Goal: Obtain resource: Download file/media

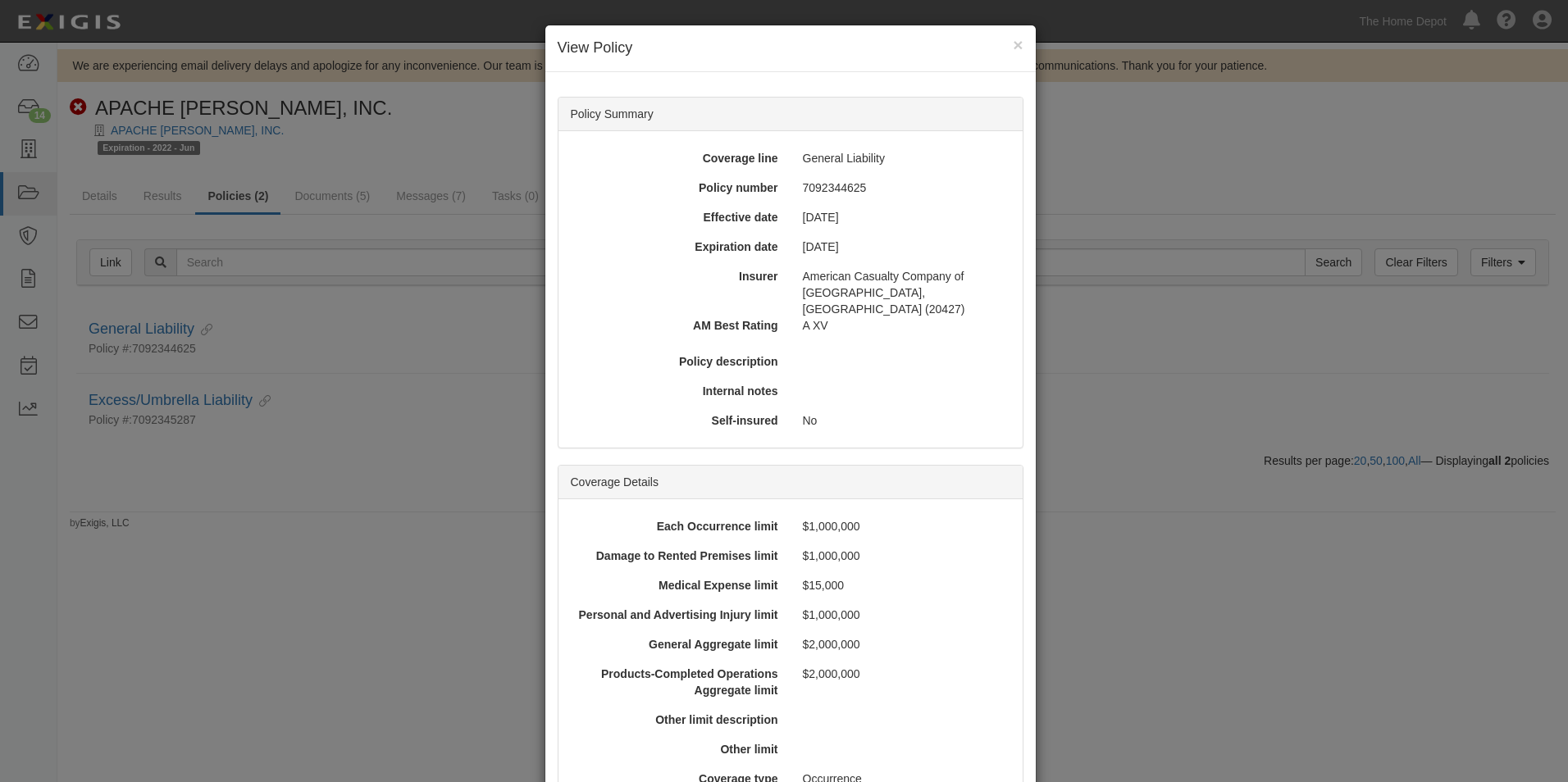
scroll to position [656, 0]
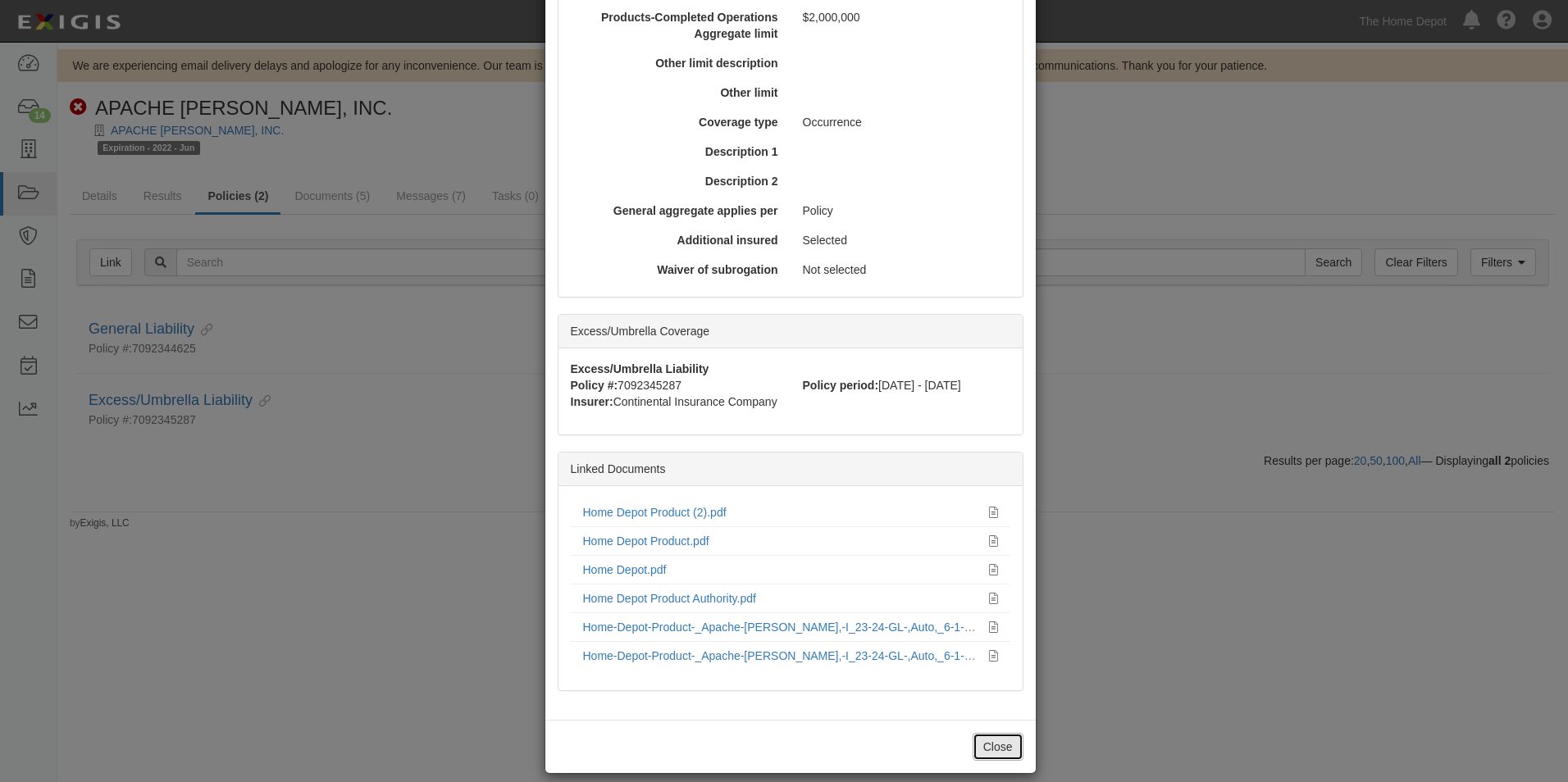
click at [979, 733] on button "Close" at bounding box center [998, 746] width 51 height 28
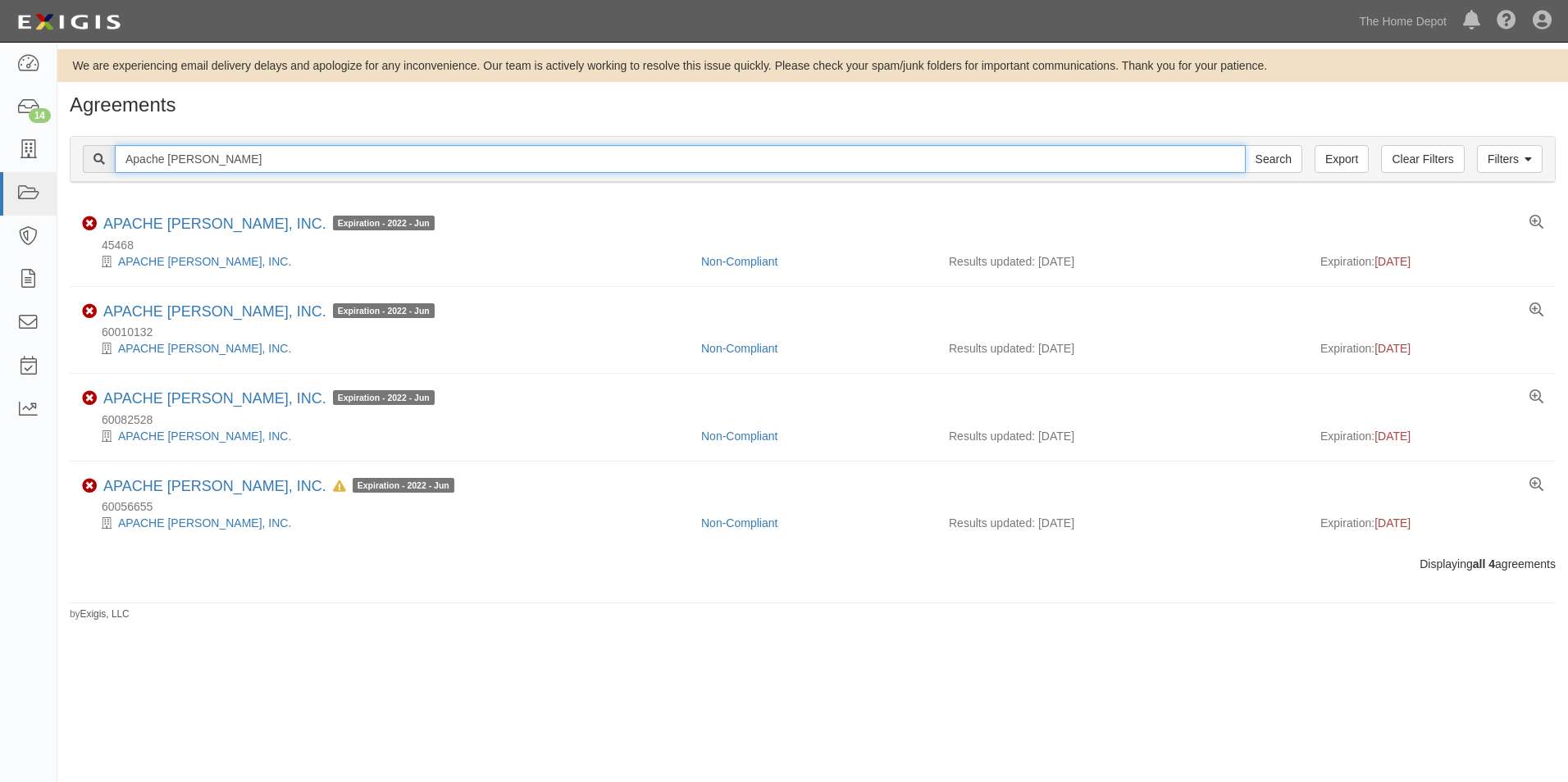
click at [244, 161] on input "Apache Mills" at bounding box center [680, 159] width 1131 height 28
paste input "60013196"
type input "60013196"
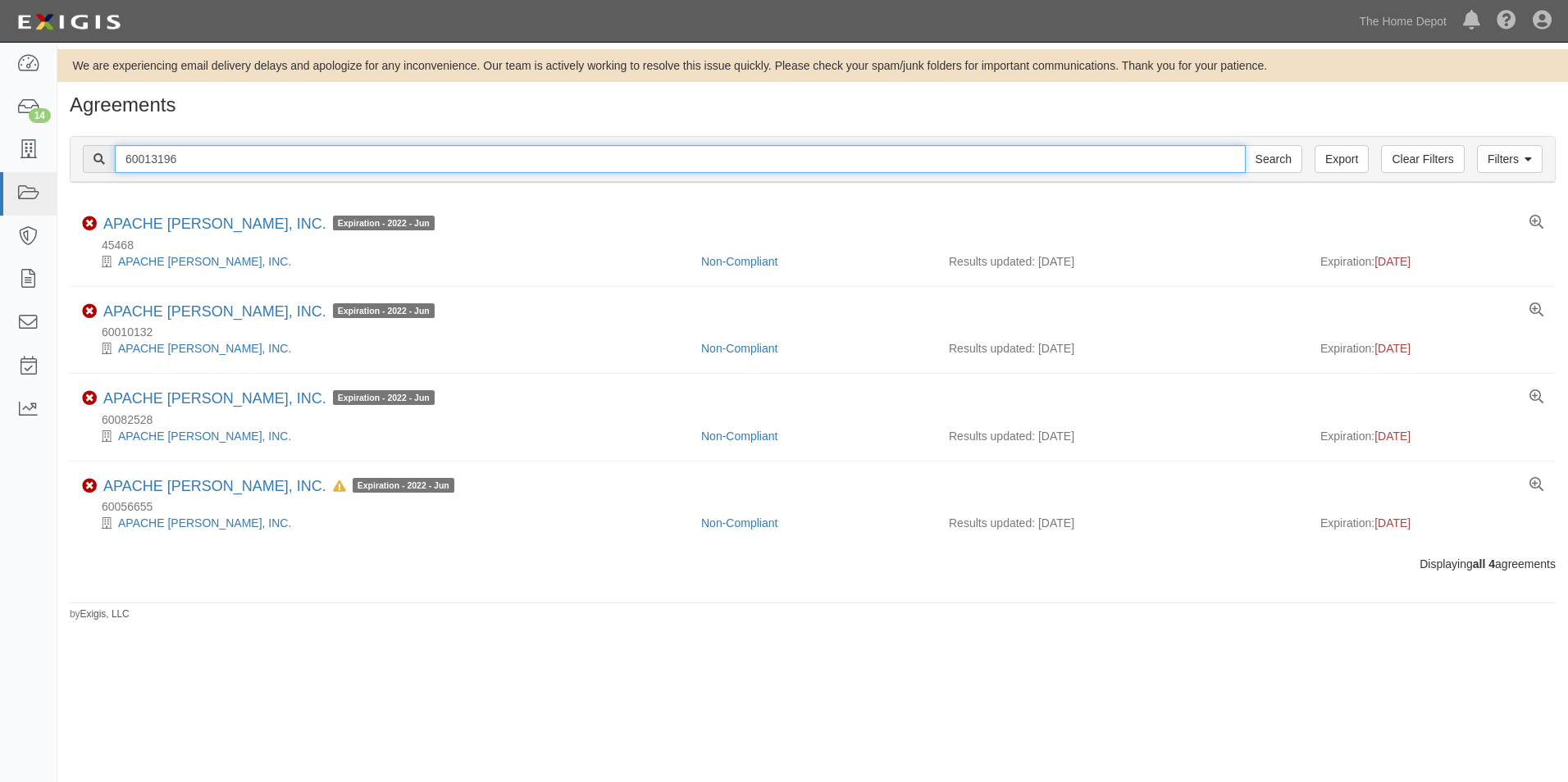
click at [1245, 145] on input "Search" at bounding box center [1273, 159] width 57 height 28
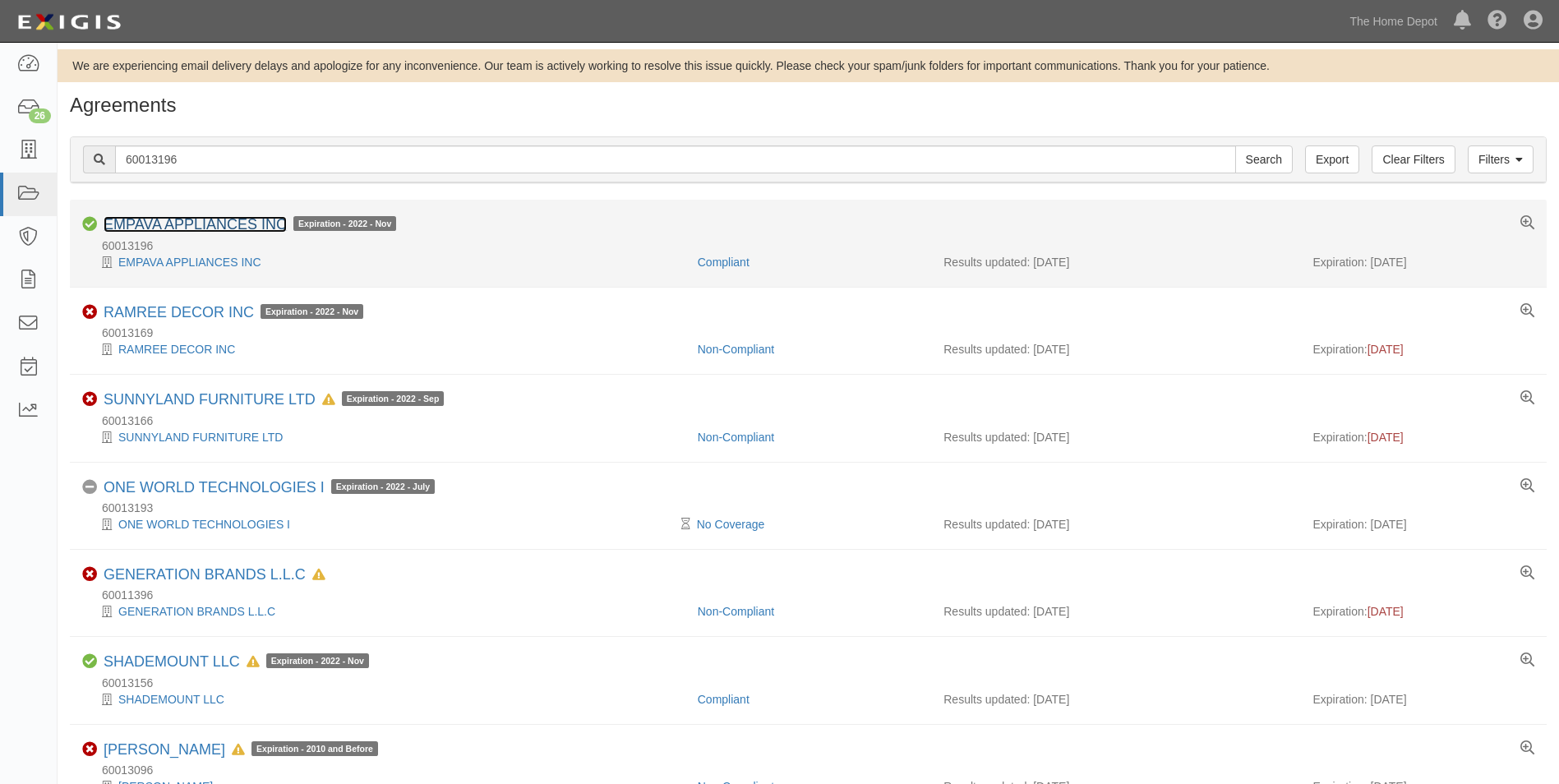
click at [226, 225] on link "EMPAVA APPLIANCES INC" at bounding box center [195, 224] width 184 height 16
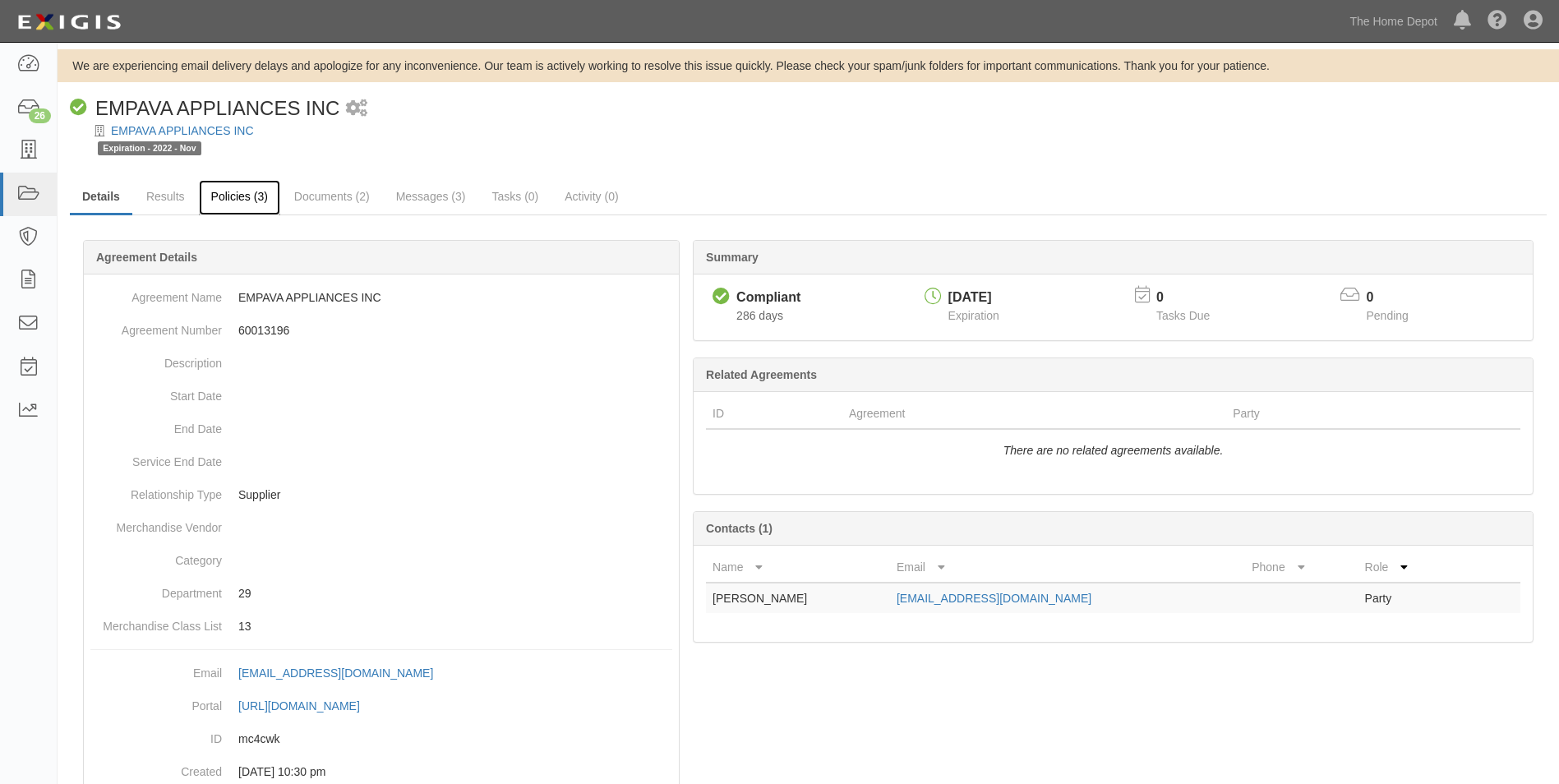
click at [226, 205] on link "Policies (3)" at bounding box center [239, 197] width 81 height 35
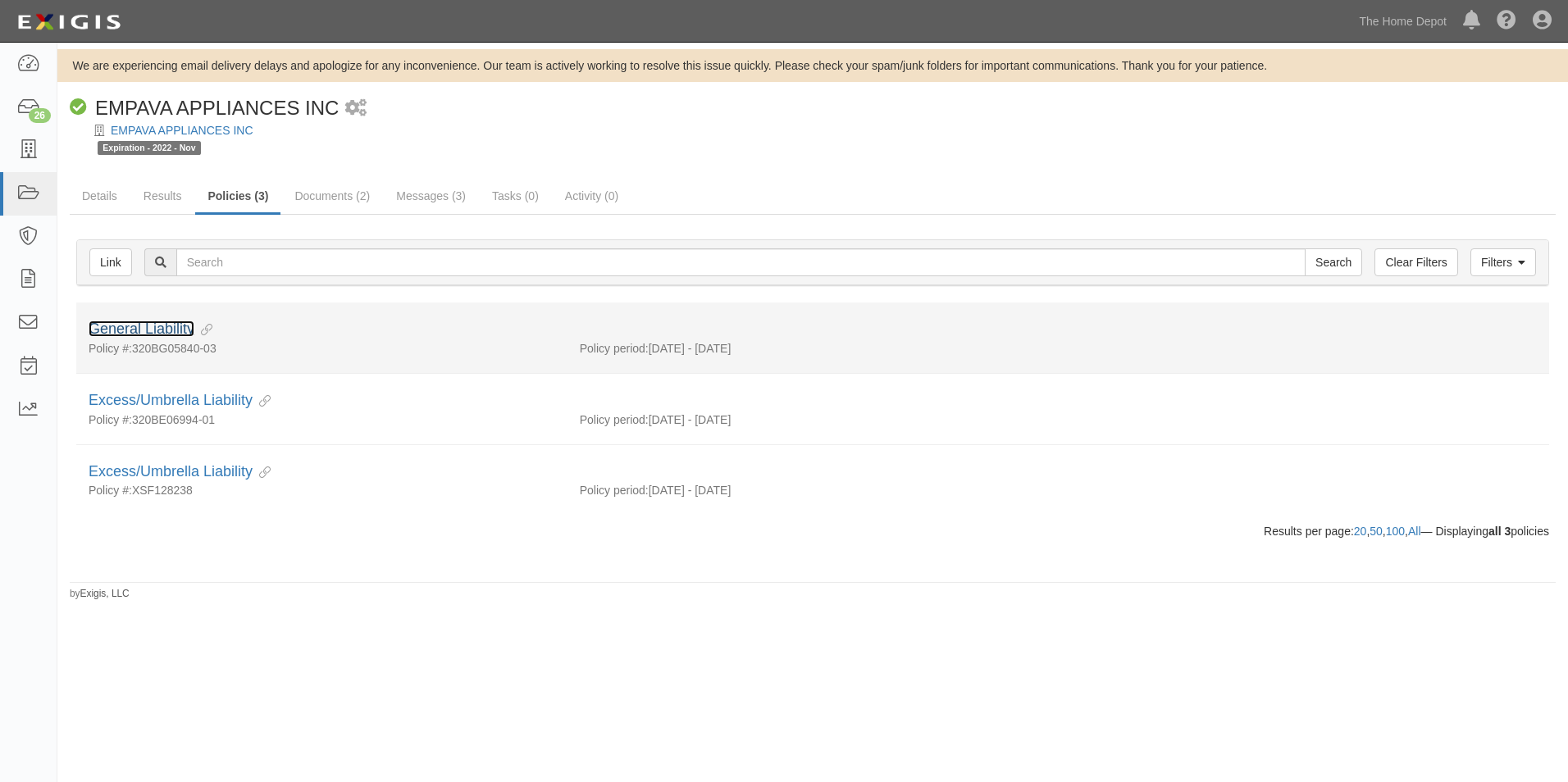
click at [163, 324] on link "General Liability" at bounding box center [142, 329] width 106 height 16
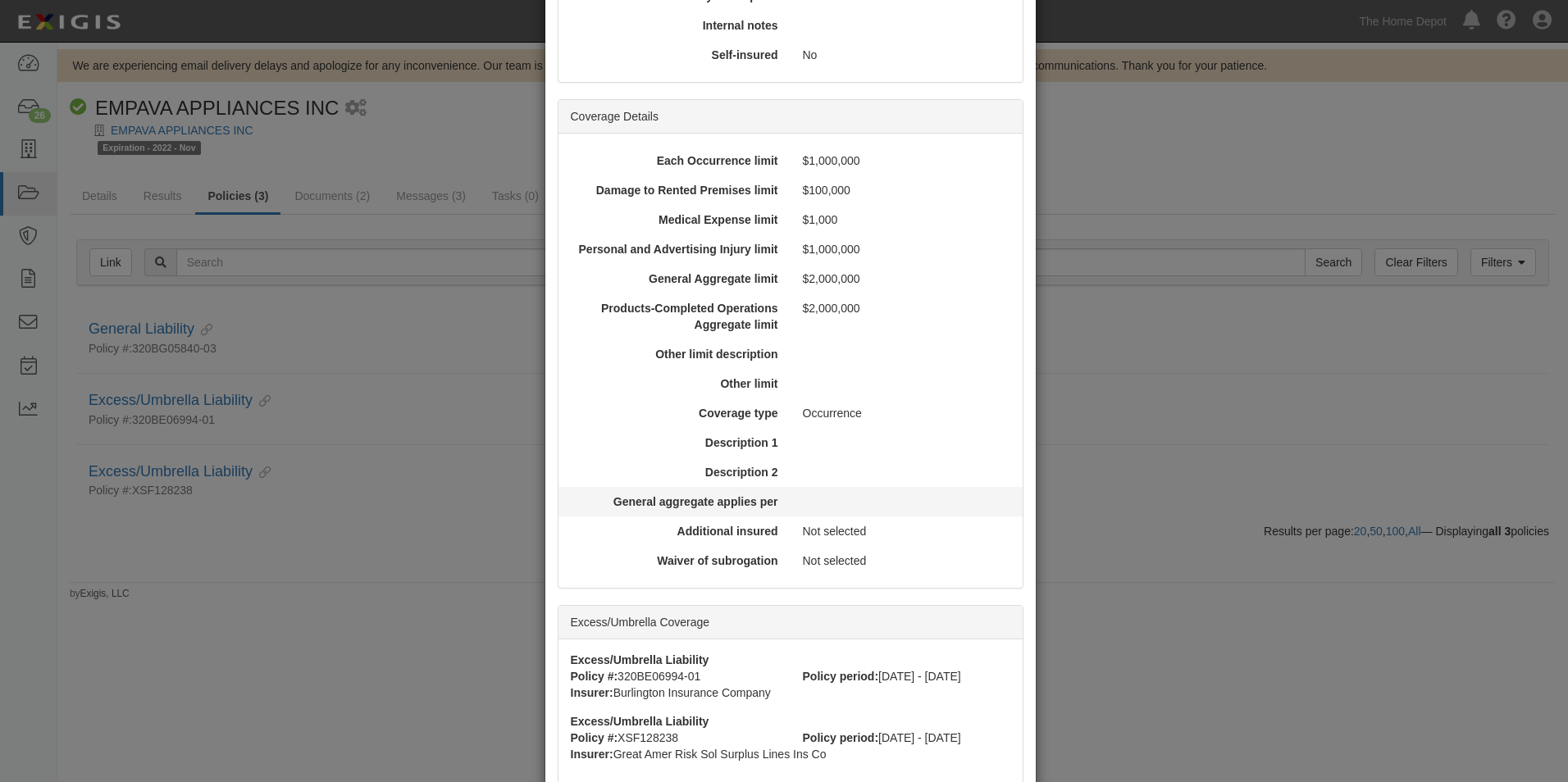
scroll to position [492, 0]
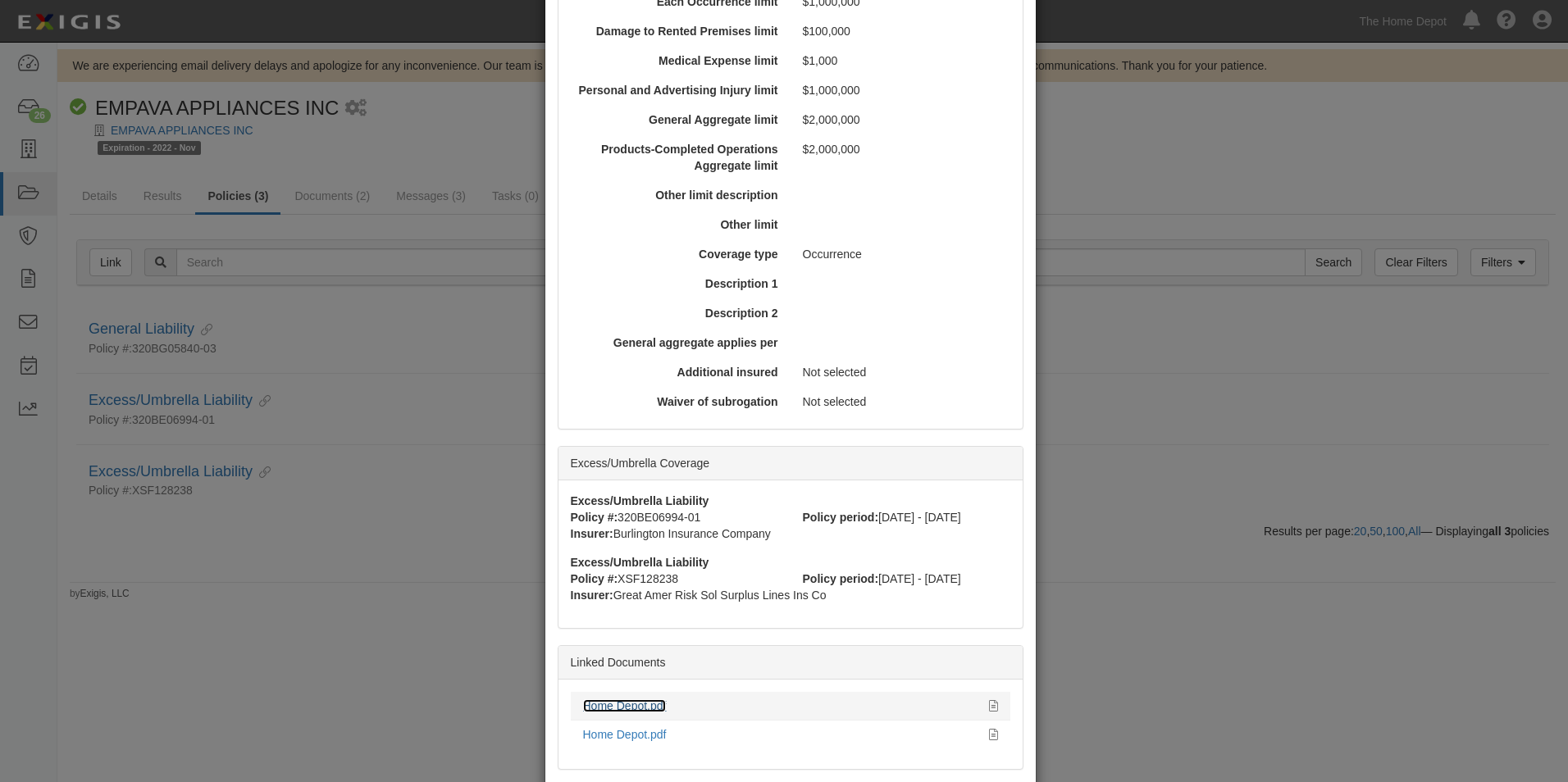
click at [643, 703] on link "Home Depot.pdf" at bounding box center [624, 706] width 84 height 13
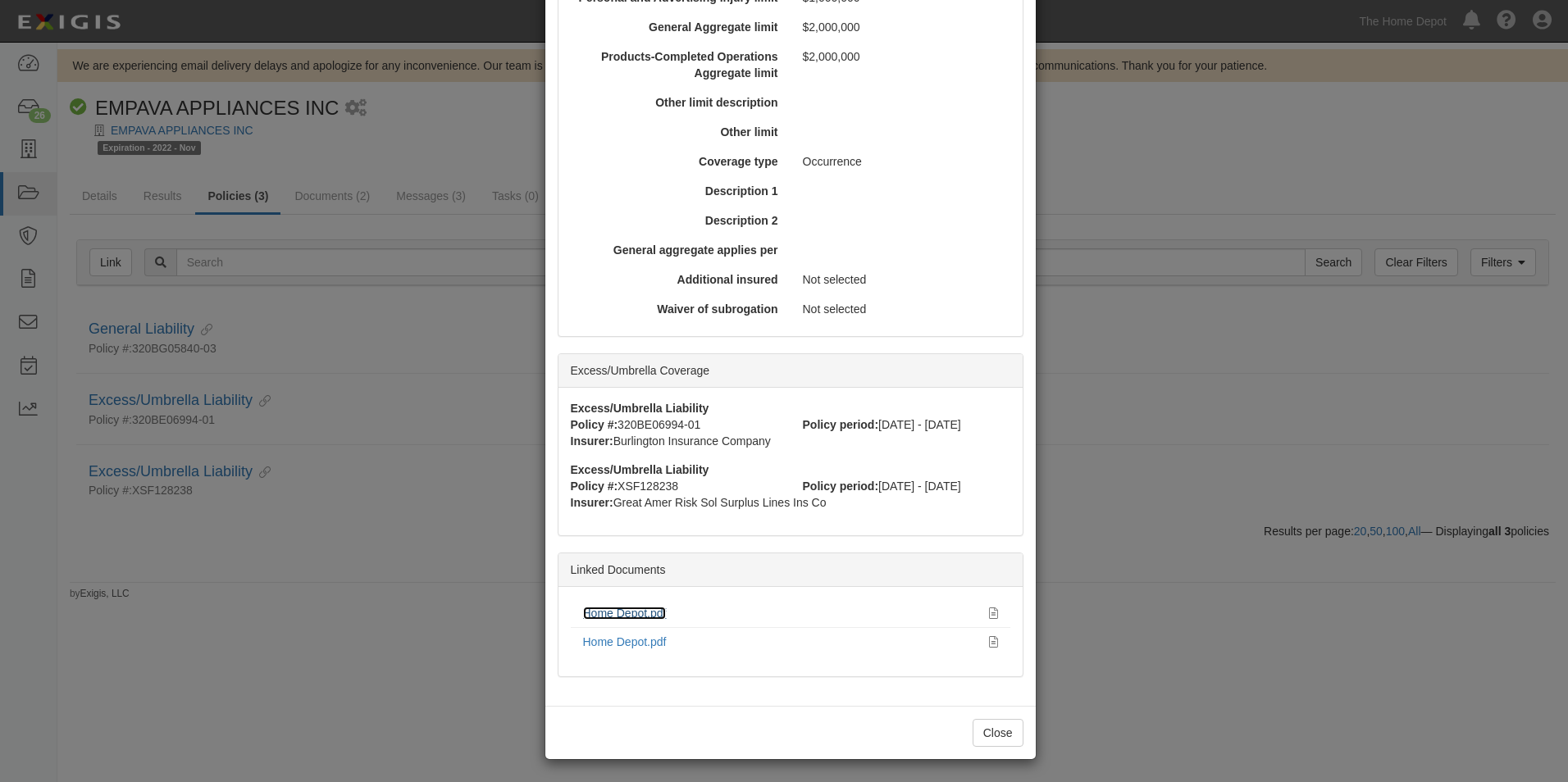
scroll to position [587, 0]
click at [980, 725] on button "Close" at bounding box center [998, 730] width 51 height 28
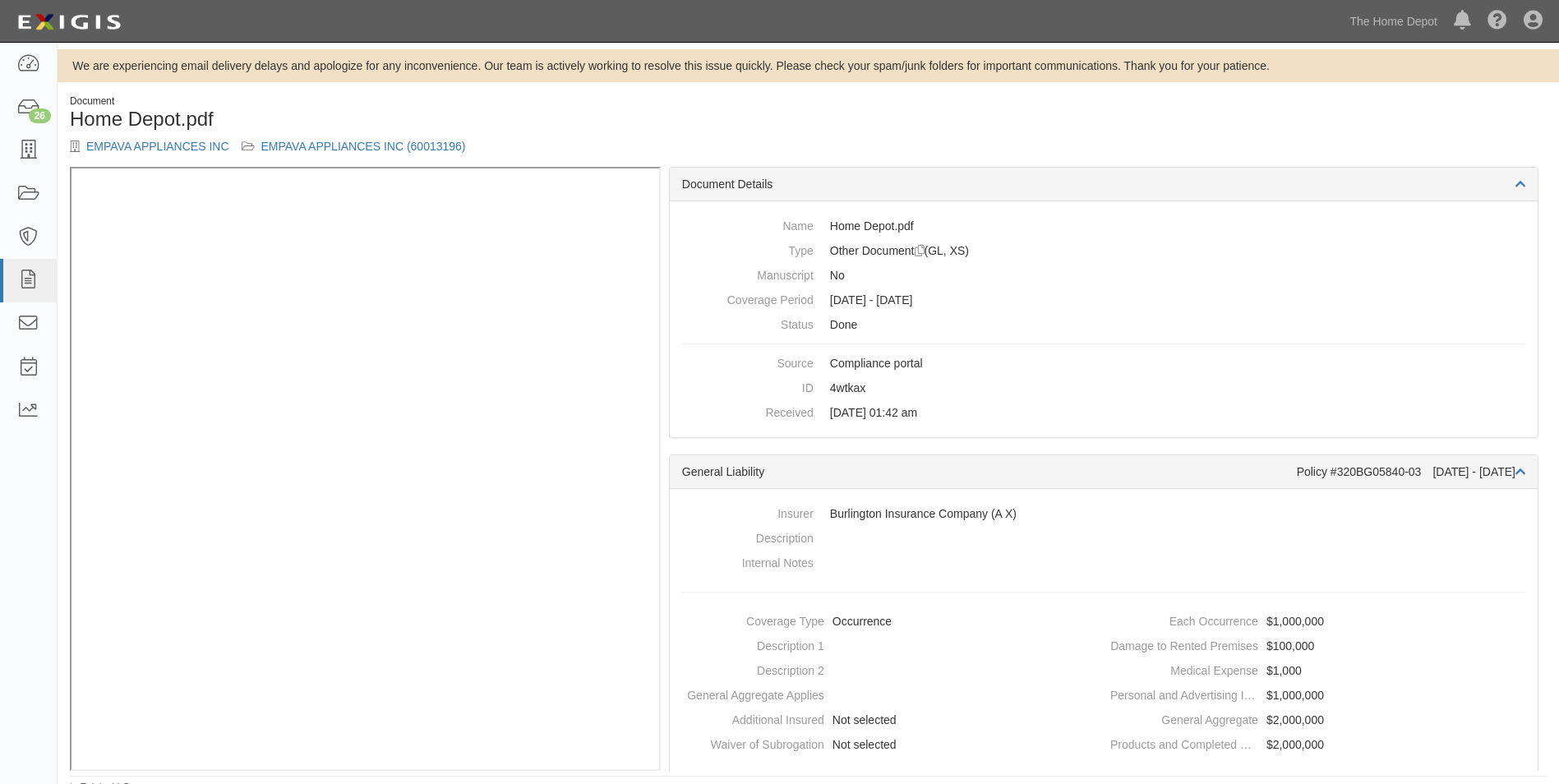
click at [984, 128] on div "Document Home Depot.pdf EMPAVA APPLIANCES INC EMPAVA APPLIANCES INC (60013196)" at bounding box center [808, 131] width 1501 height 72
